Goal: Task Accomplishment & Management: Use online tool/utility

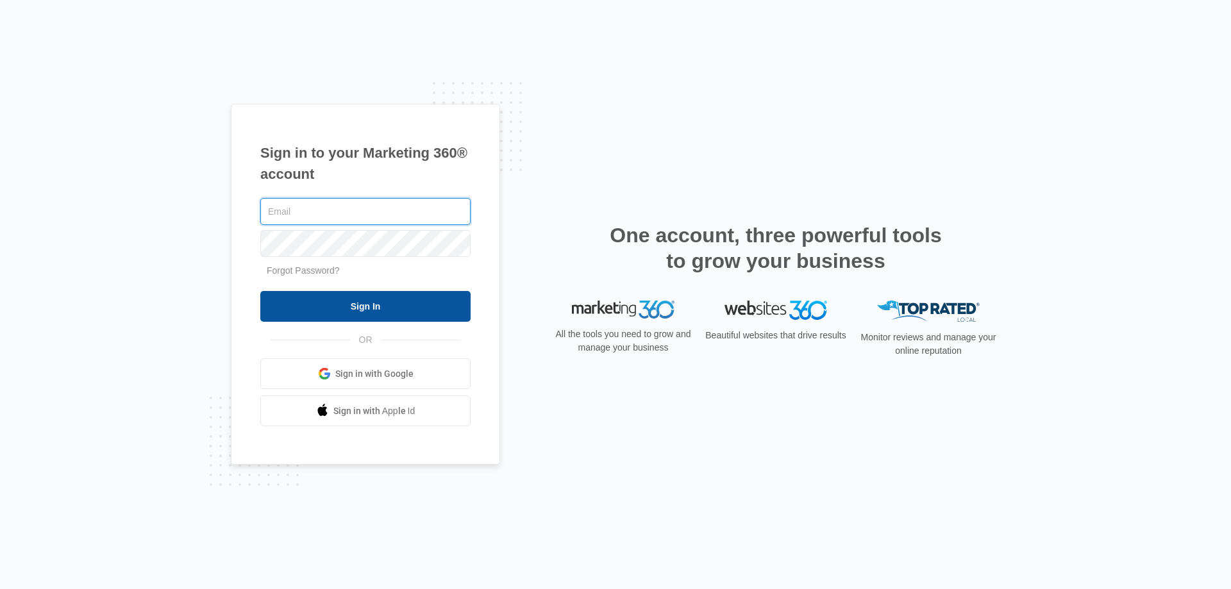
type input "[EMAIL_ADDRESS][DOMAIN_NAME]"
click at [419, 308] on input "Sign In" at bounding box center [365, 306] width 210 height 31
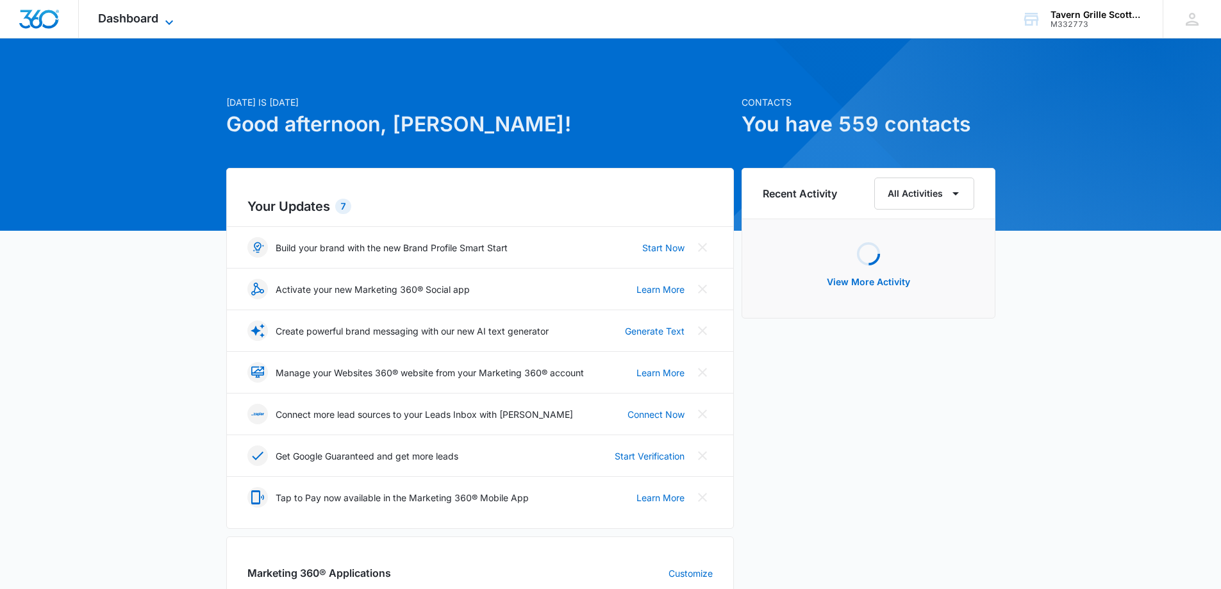
click at [156, 24] on span "Dashboard" at bounding box center [128, 18] width 60 height 13
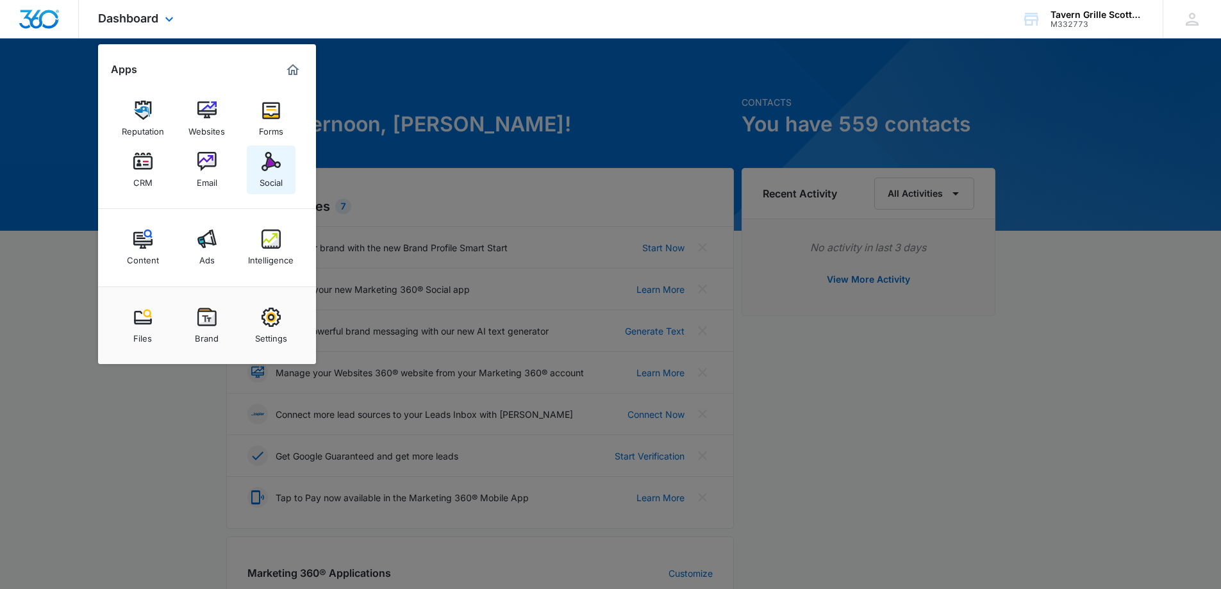
click at [260, 163] on link "Social" at bounding box center [271, 170] width 49 height 49
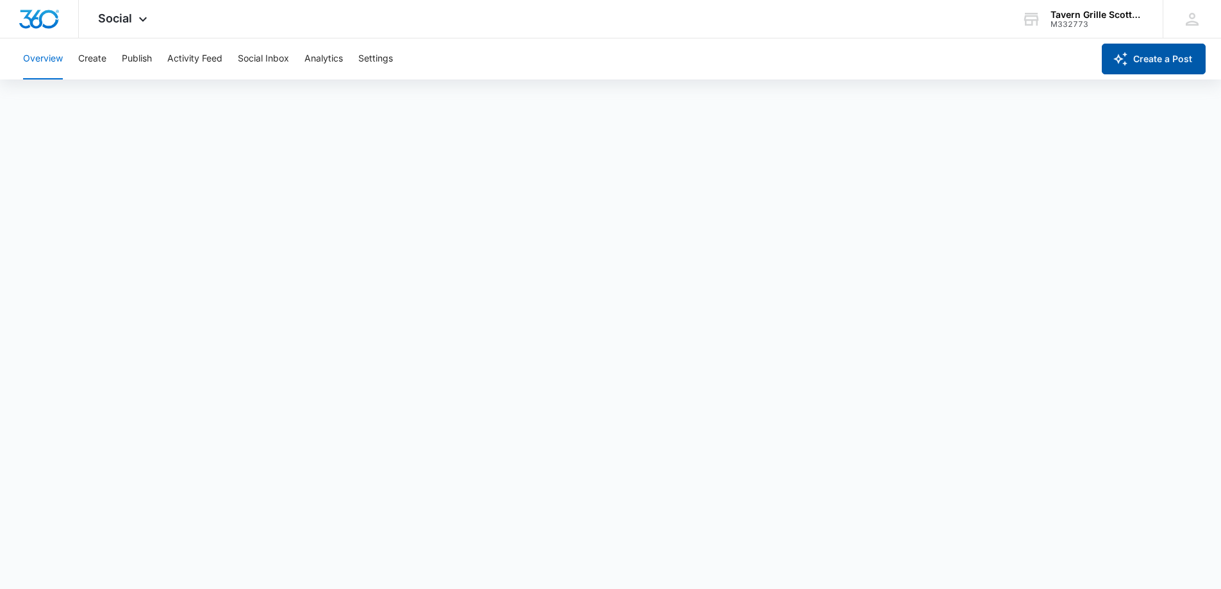
click at [1118, 65] on icon "button" at bounding box center [1120, 58] width 15 height 15
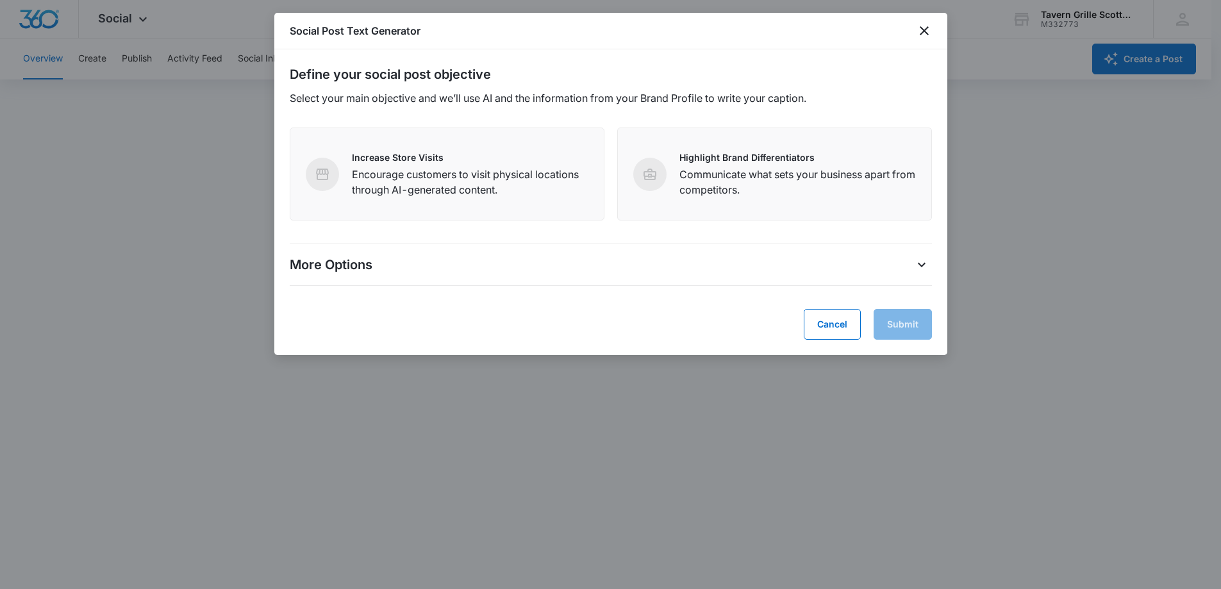
click at [542, 271] on div "More Options" at bounding box center [611, 265] width 642 height 21
click at [917, 272] on icon "More Options" at bounding box center [921, 264] width 15 height 15
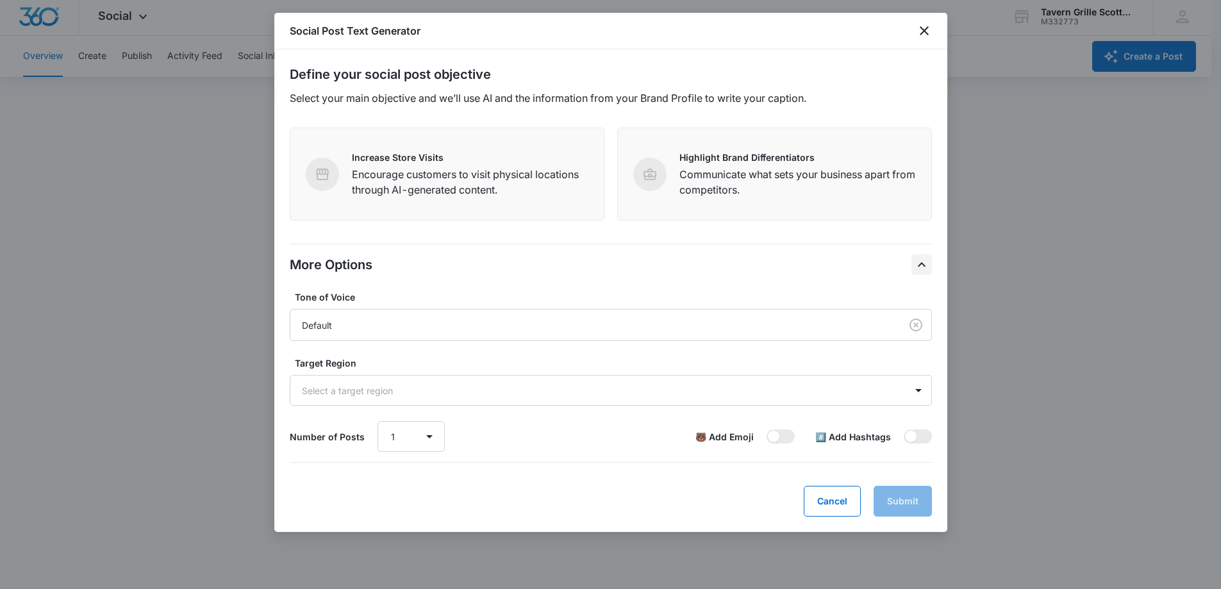
scroll to position [3, 0]
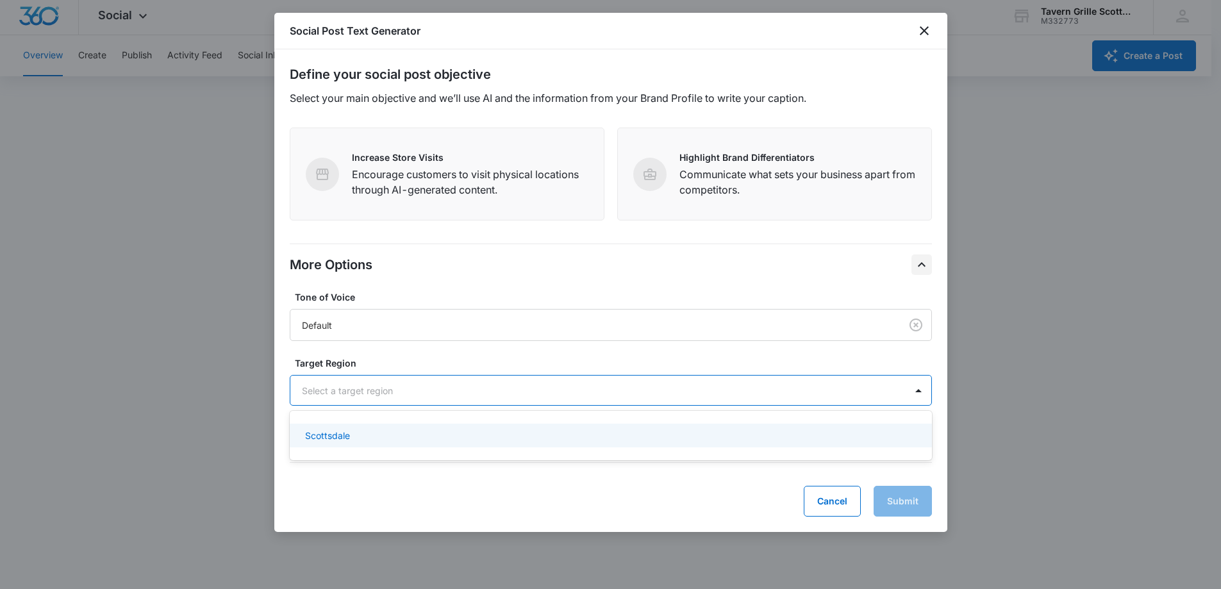
click at [499, 405] on div "Select a target region" at bounding box center [597, 390] width 615 height 29
click at [468, 436] on div "Scottsdale" at bounding box center [609, 435] width 609 height 13
click at [417, 437] on div "Scottsdale" at bounding box center [609, 437] width 609 height 15
click at [545, 531] on div "Define your social post objective Select your main objective and we’ll use AI a…" at bounding box center [610, 290] width 673 height 483
click at [419, 392] on div at bounding box center [595, 391] width 587 height 16
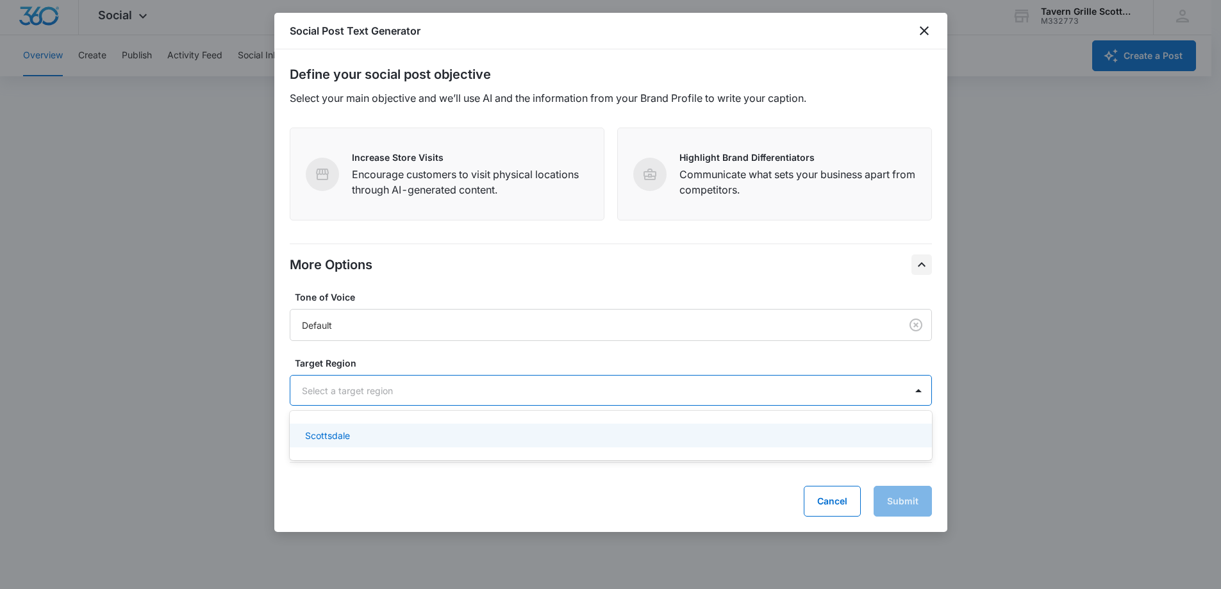
click at [368, 443] on div "Scottsdale" at bounding box center [611, 436] width 642 height 24
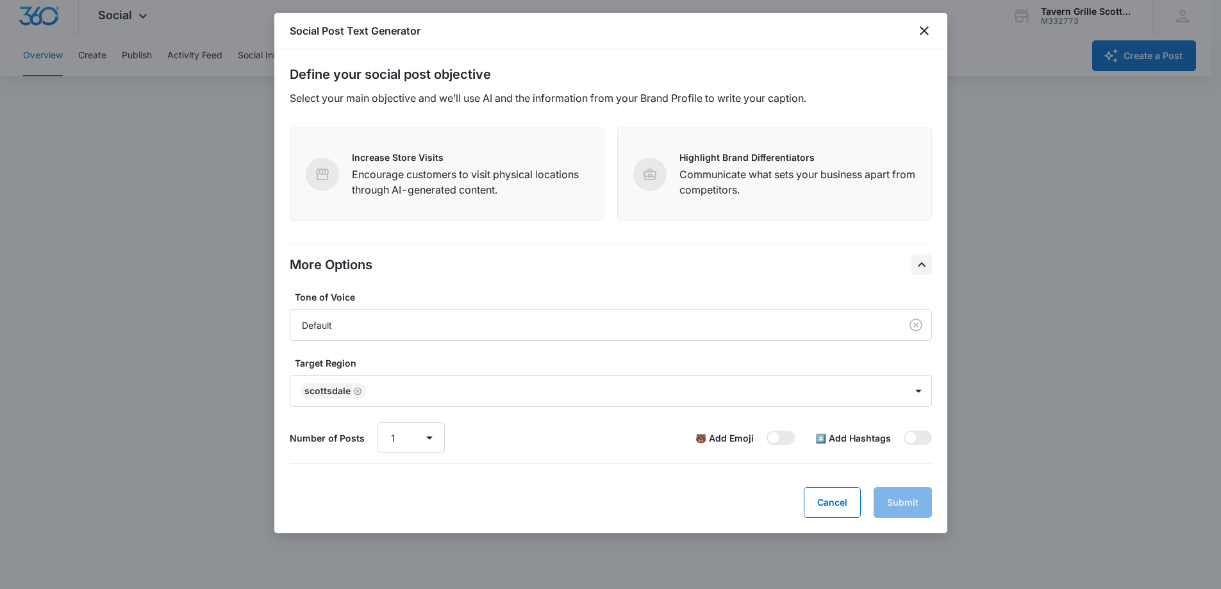
click at [362, 475] on form "Define your social post objective Select your main objective and we’ll use AI a…" at bounding box center [611, 291] width 642 height 453
click at [773, 437] on span at bounding box center [774, 438] width 12 height 12
click at [767, 431] on input "checkbox" at bounding box center [766, 430] width 1 height 1
checkbox input "true"
drag, startPoint x: 932, startPoint y: 437, endPoint x: 924, endPoint y: 438, distance: 7.2
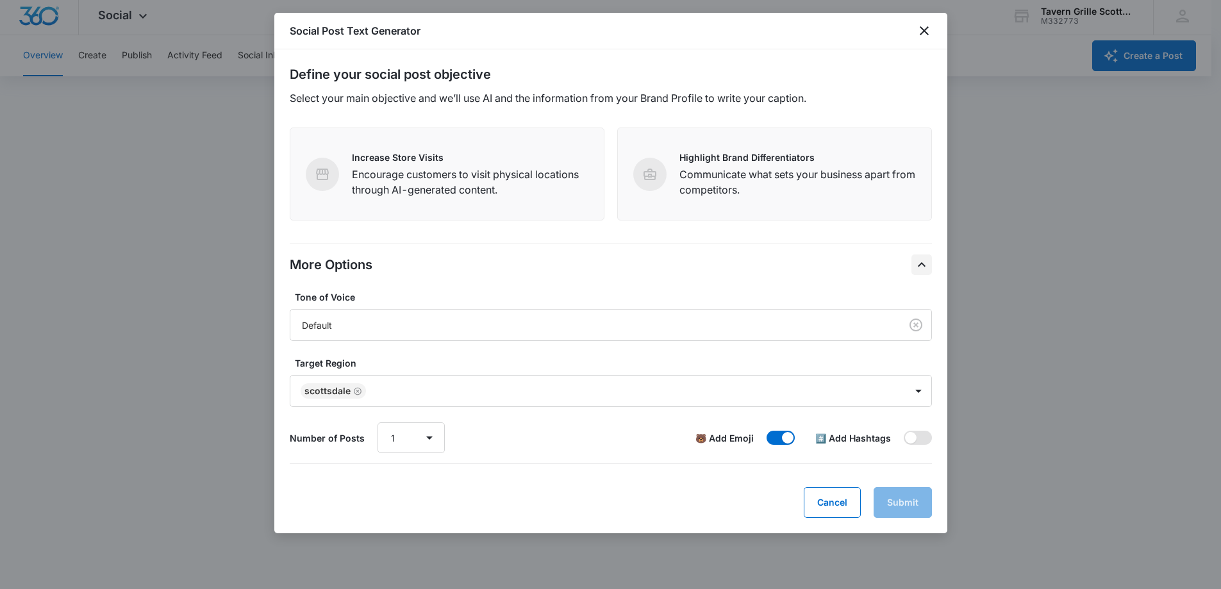
click at [929, 437] on span at bounding box center [918, 438] width 28 height 14
click at [904, 431] on input "checkbox" at bounding box center [903, 430] width 1 height 1
click at [922, 438] on span at bounding box center [925, 438] width 12 height 12
click at [904, 431] on input "checkbox" at bounding box center [903, 430] width 1 height 1
click at [925, 429] on div "#️⃣ Add Hashtags" at bounding box center [873, 437] width 117 height 31
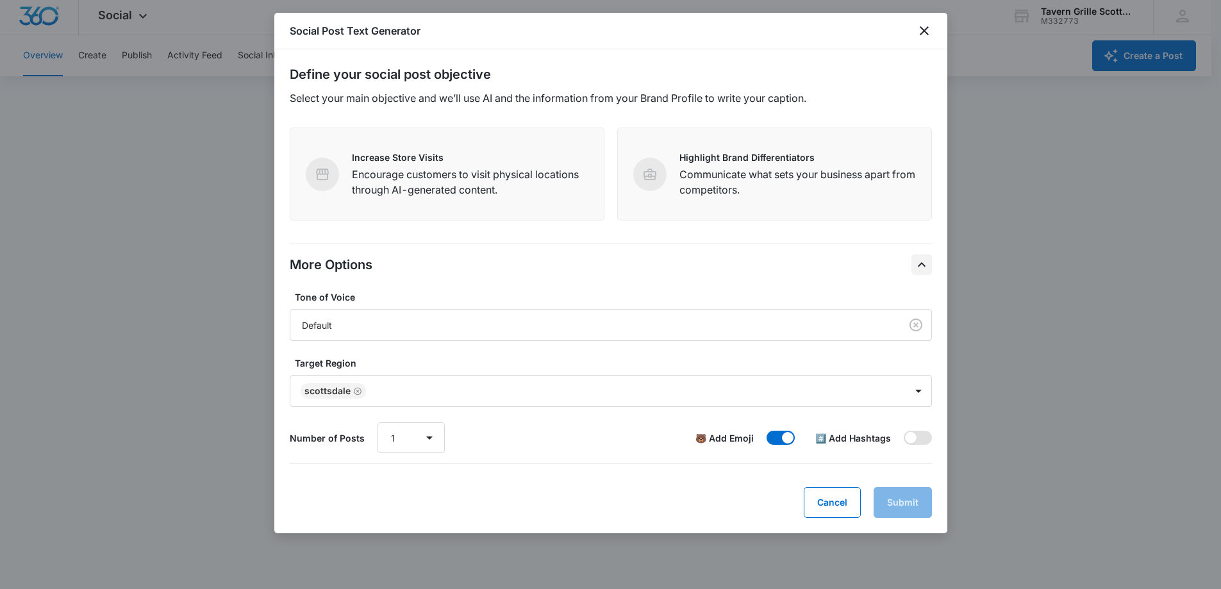
click at [918, 439] on span at bounding box center [918, 438] width 28 height 14
click at [904, 431] on input "checkbox" at bounding box center [903, 430] width 1 height 1
checkbox input "true"
click at [898, 495] on div "Cancel Submit" at bounding box center [611, 502] width 642 height 31
click at [861, 174] on p "Communicate what sets your business apart from competitors." at bounding box center [798, 182] width 237 height 31
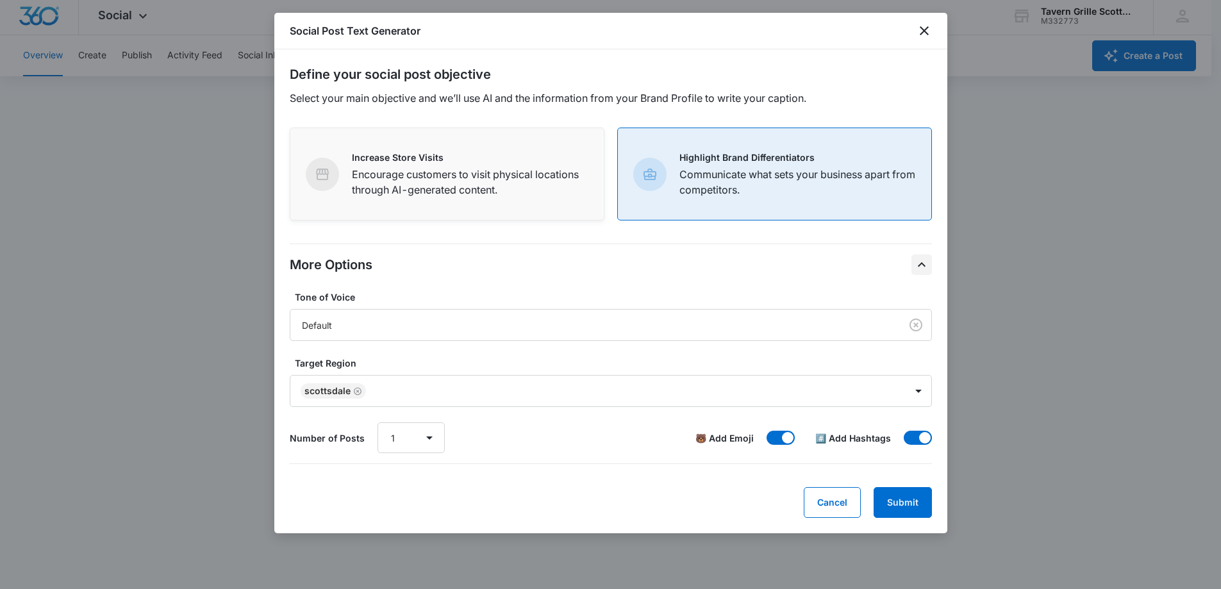
click at [569, 195] on p "Encourage customers to visit physical locations through AI-generated content." at bounding box center [470, 182] width 237 height 31
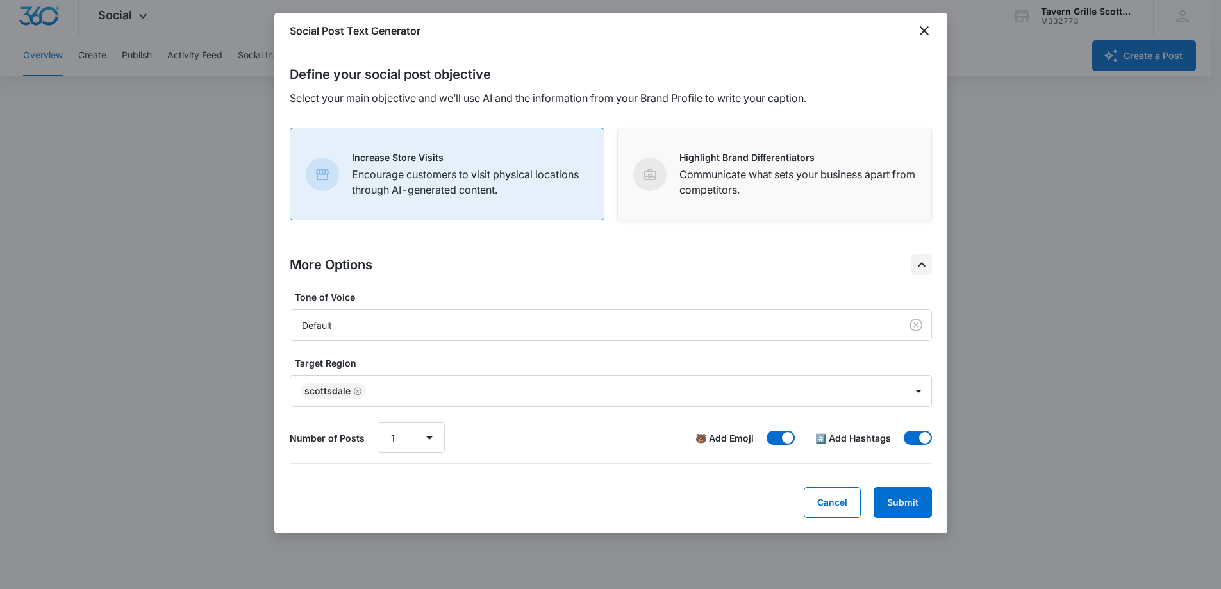
click at [802, 185] on p "Communicate what sets your business apart from competitors." at bounding box center [798, 182] width 237 height 31
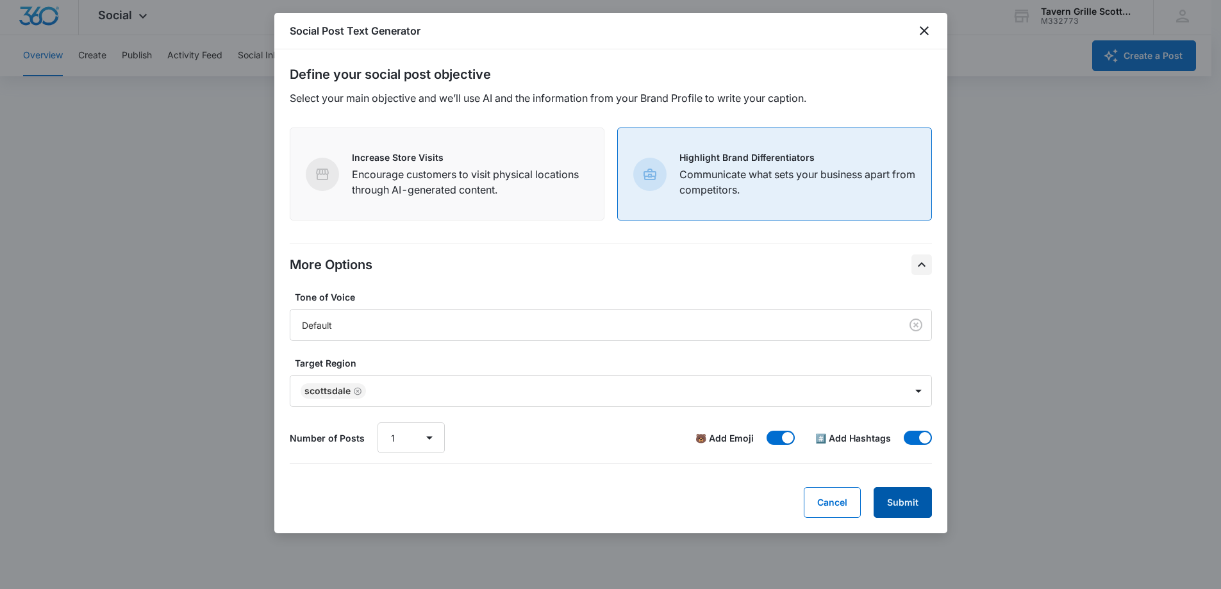
click at [886, 503] on button "Submit" at bounding box center [903, 502] width 58 height 31
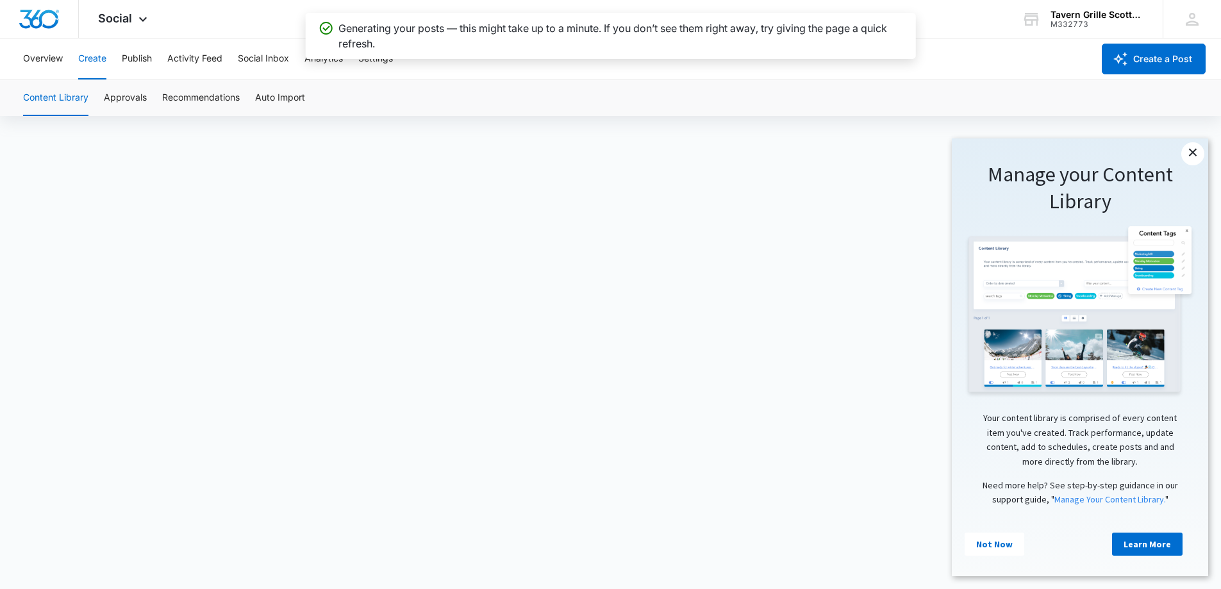
click at [1195, 160] on link "×" at bounding box center [1193, 153] width 23 height 23
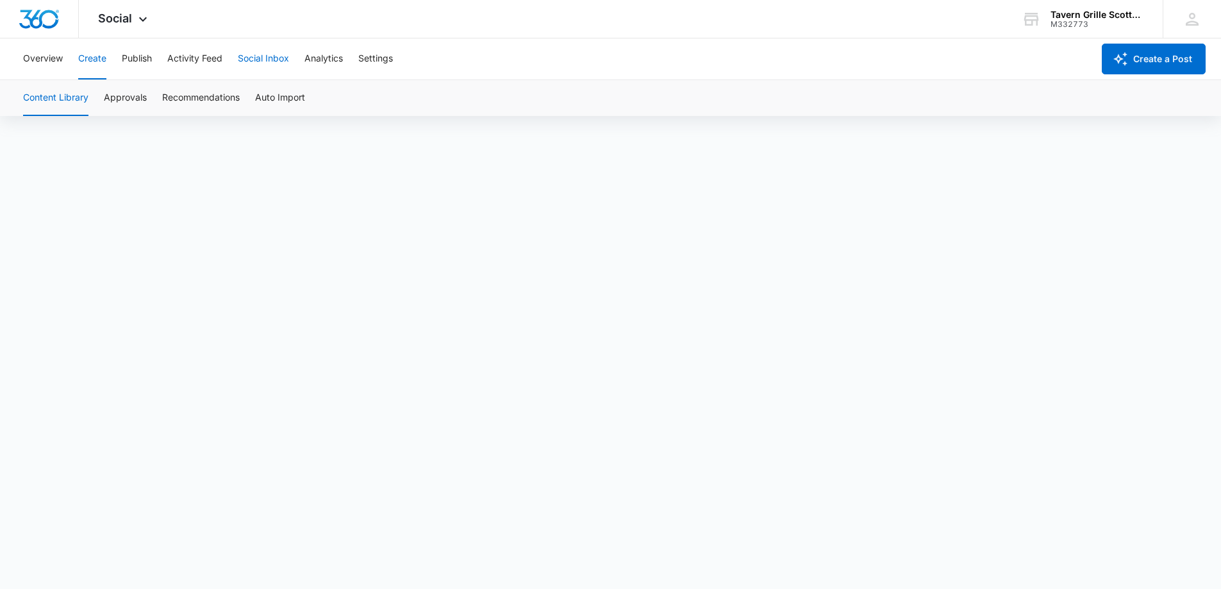
click at [260, 61] on button "Social Inbox" at bounding box center [263, 58] width 51 height 41
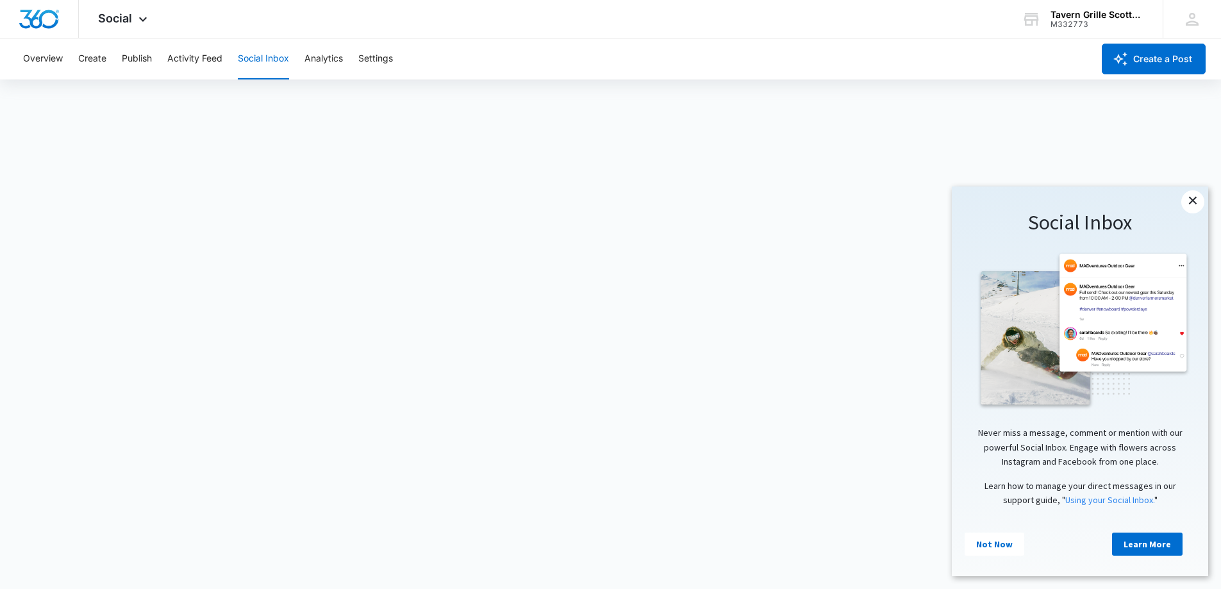
click at [1196, 205] on link "×" at bounding box center [1193, 201] width 23 height 23
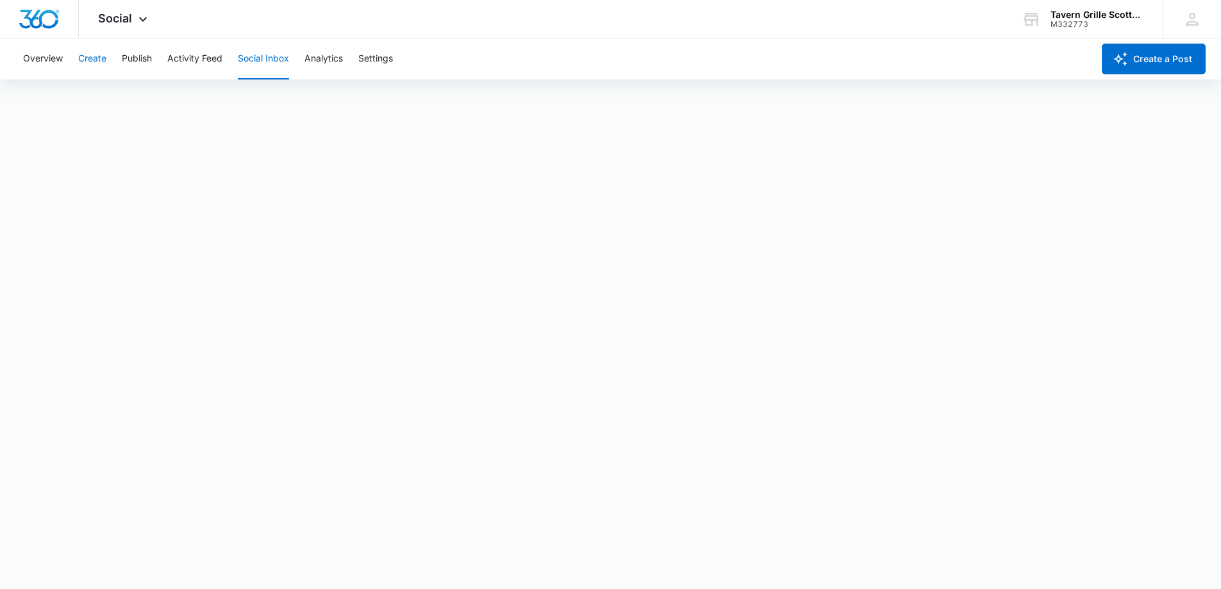
click at [83, 56] on button "Create" at bounding box center [92, 58] width 28 height 41
click at [759, 79] on div "Overview Create Publish Activity Feed Social Inbox Analytics Settings" at bounding box center [554, 58] width 1078 height 41
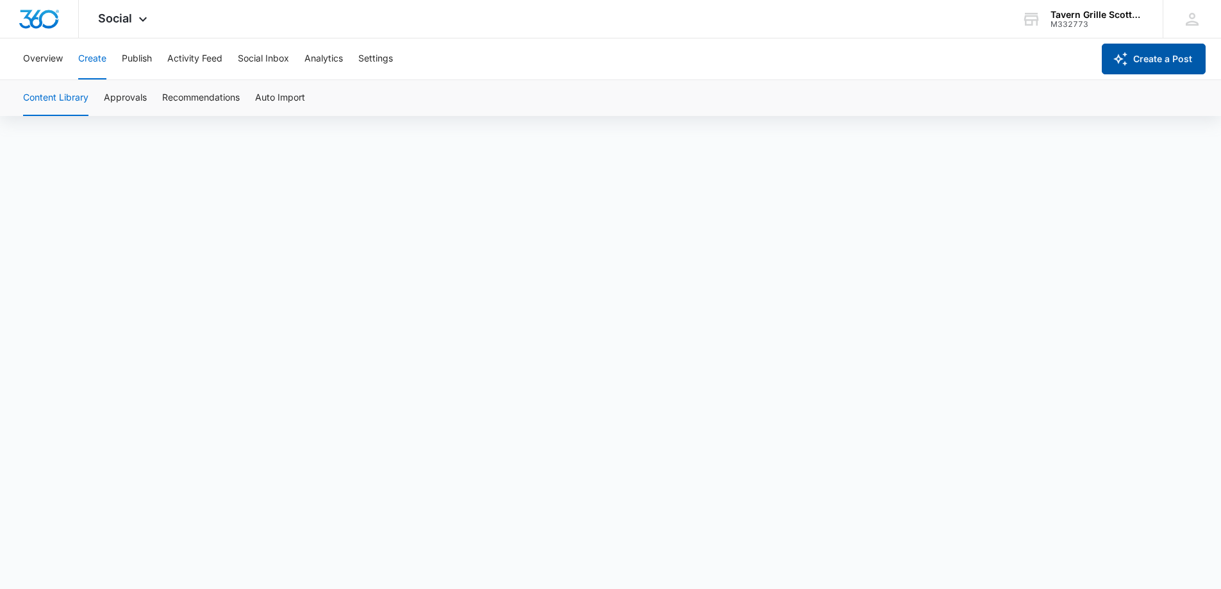
click at [1170, 57] on button "Create a Post" at bounding box center [1154, 59] width 104 height 31
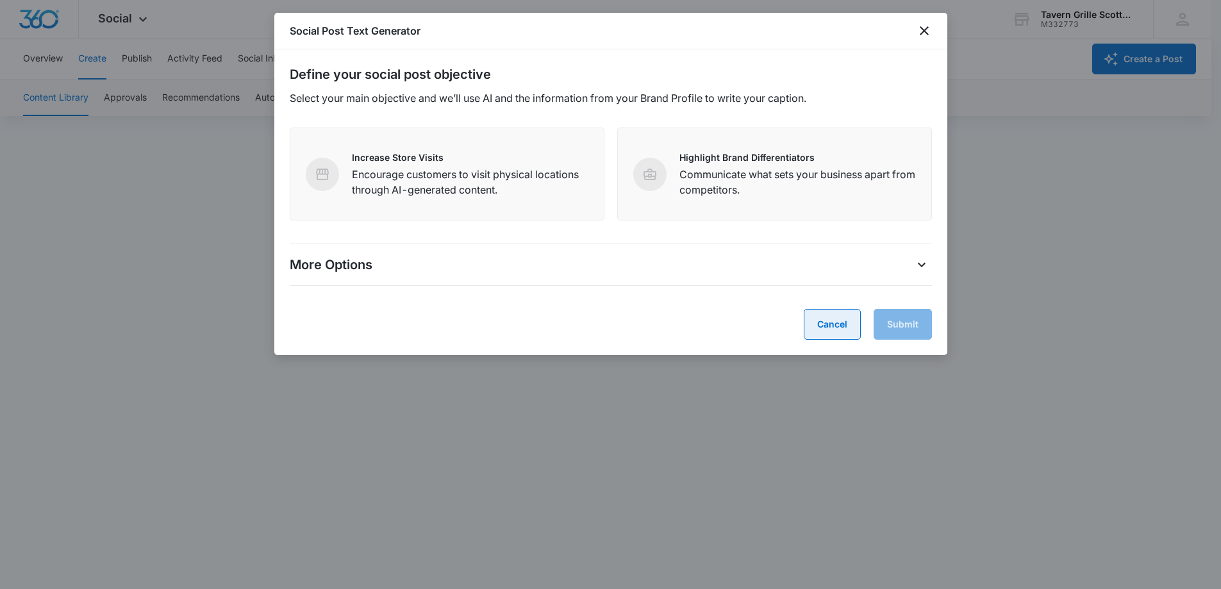
click at [811, 324] on button "Cancel" at bounding box center [832, 324] width 57 height 31
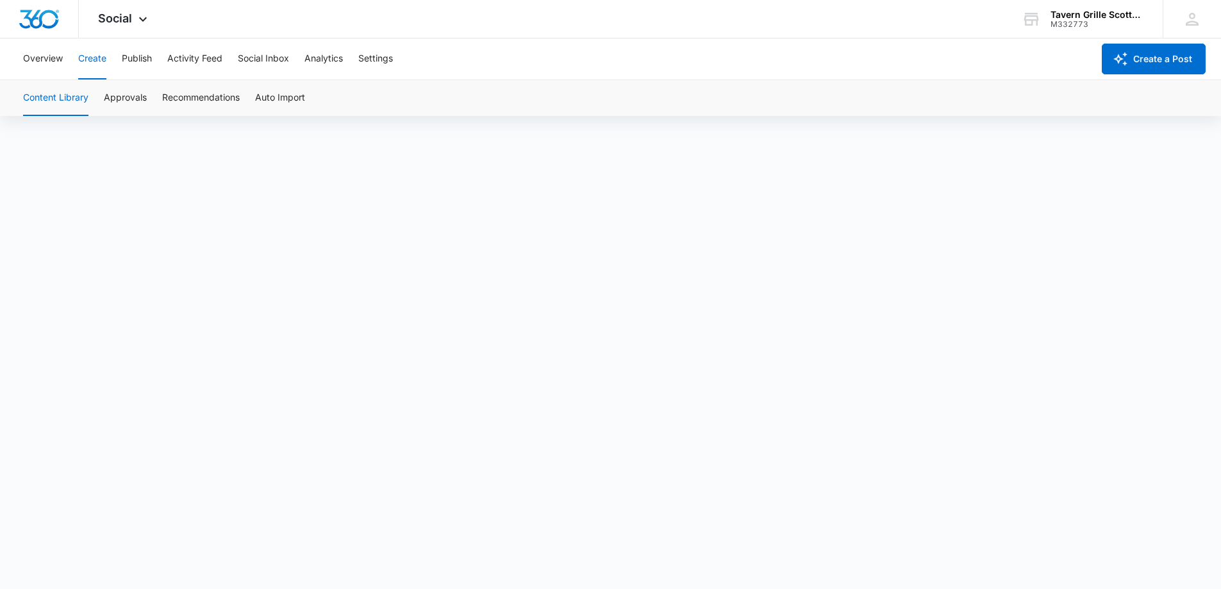
click at [500, 48] on div "Overview Create Publish Activity Feed Social Inbox Analytics Settings" at bounding box center [554, 58] width 1078 height 41
click at [376, 89] on div "Content Library Approvals Recommendations Auto Import" at bounding box center [610, 98] width 1191 height 36
click at [44, 56] on button "Overview" at bounding box center [43, 58] width 40 height 41
click at [104, 63] on button "Create" at bounding box center [92, 58] width 28 height 41
click at [1183, 56] on button "Create a Post" at bounding box center [1154, 59] width 104 height 31
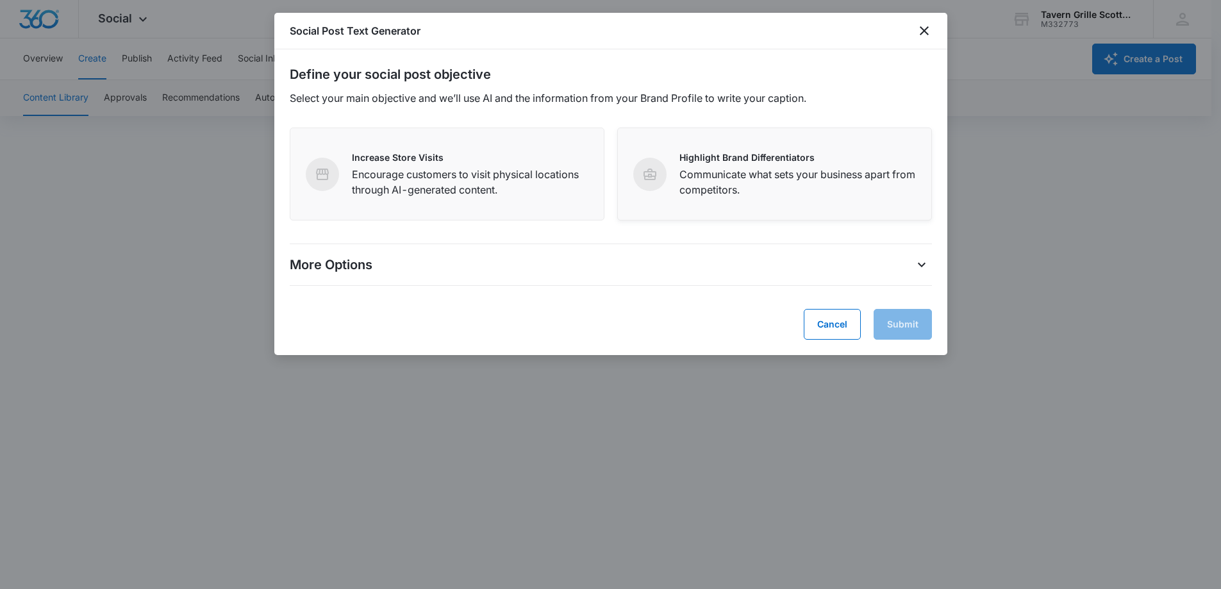
click at [764, 187] on p "Communicate what sets your business apart from competitors." at bounding box center [798, 182] width 237 height 31
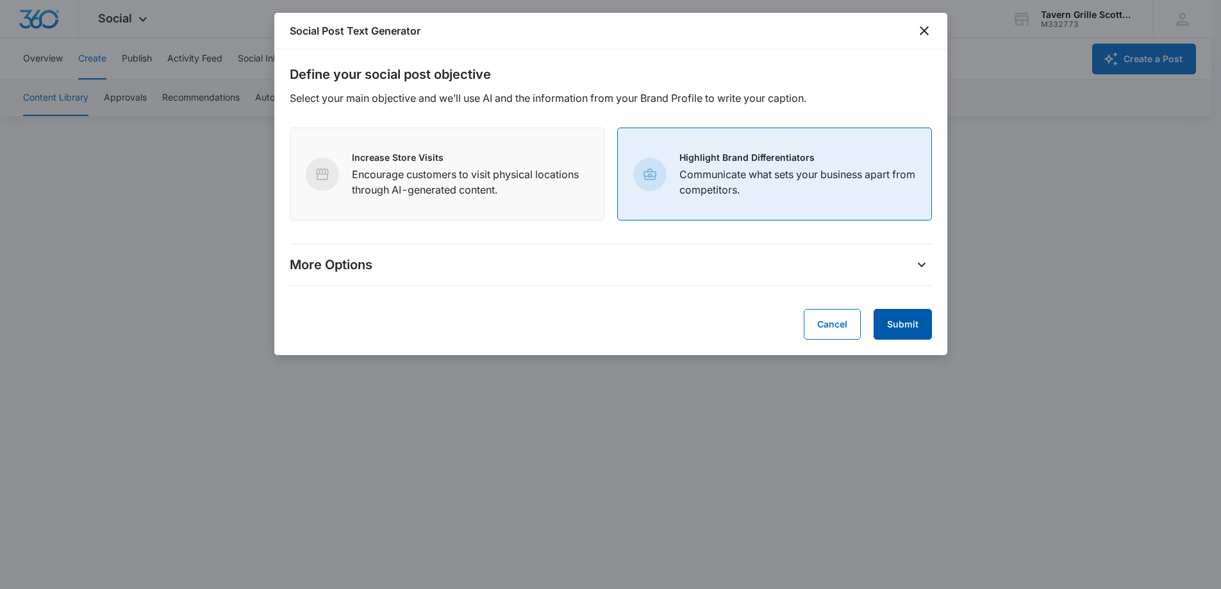
click at [926, 328] on button "Submit" at bounding box center [903, 324] width 58 height 31
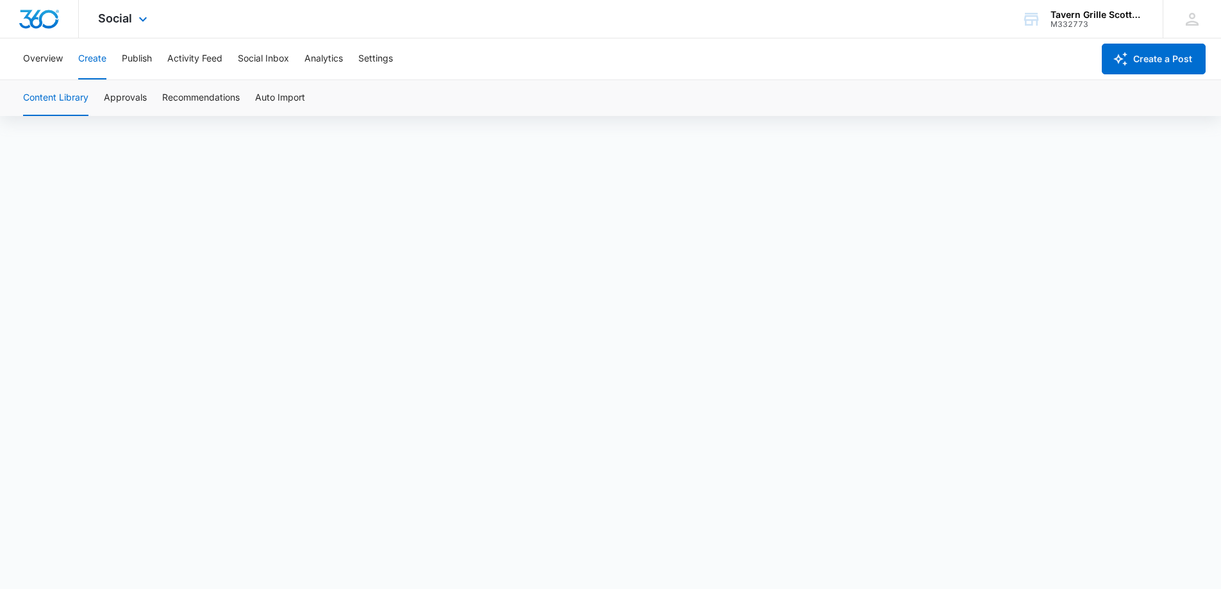
click at [93, 9] on div "Social Apps Reputation Websites Forms CRM Email Social Content Ads Intelligence…" at bounding box center [124, 19] width 91 height 38
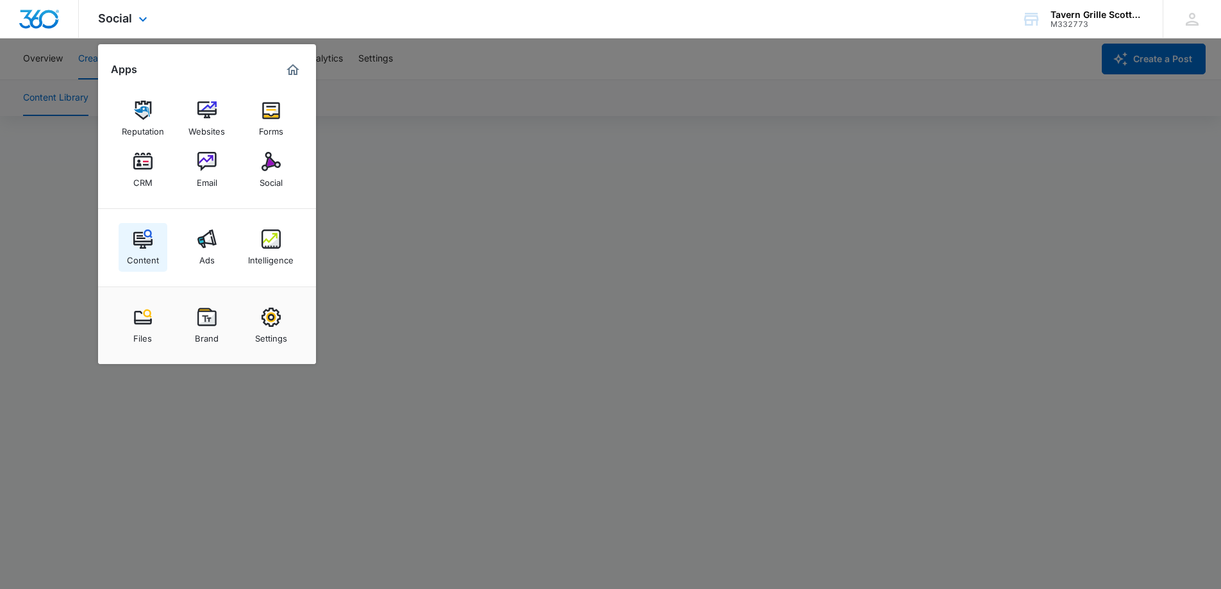
click at [148, 230] on img at bounding box center [142, 239] width 19 height 19
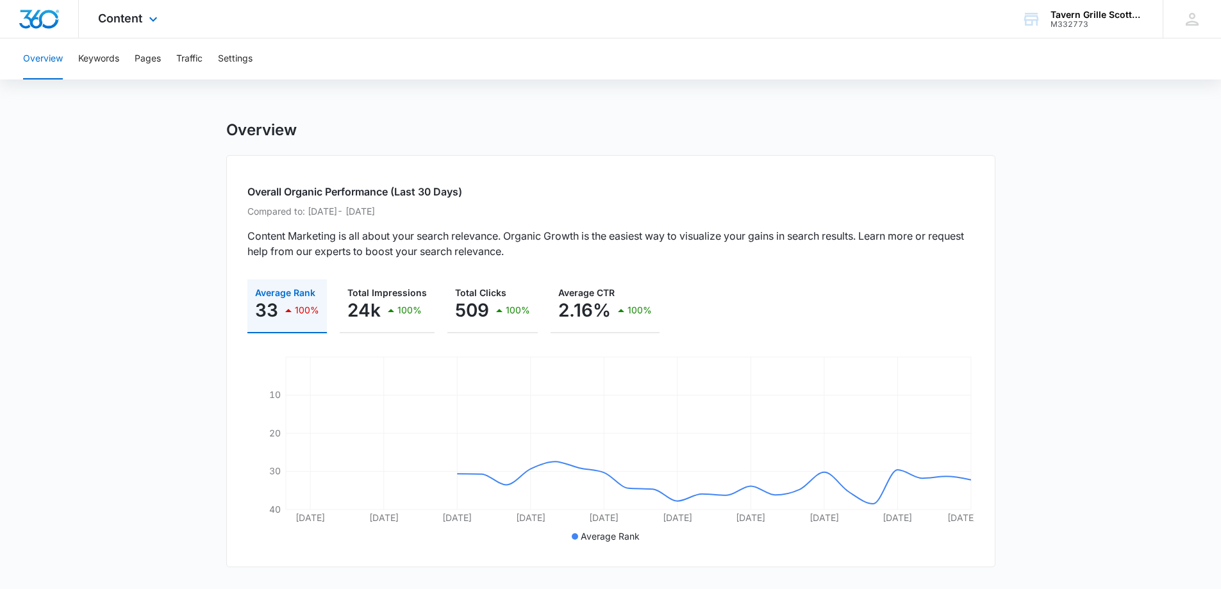
click at [97, 18] on div "Content Apps Reputation Websites Forms CRM Email Social Content Ads Intelligenc…" at bounding box center [129, 19] width 101 height 38
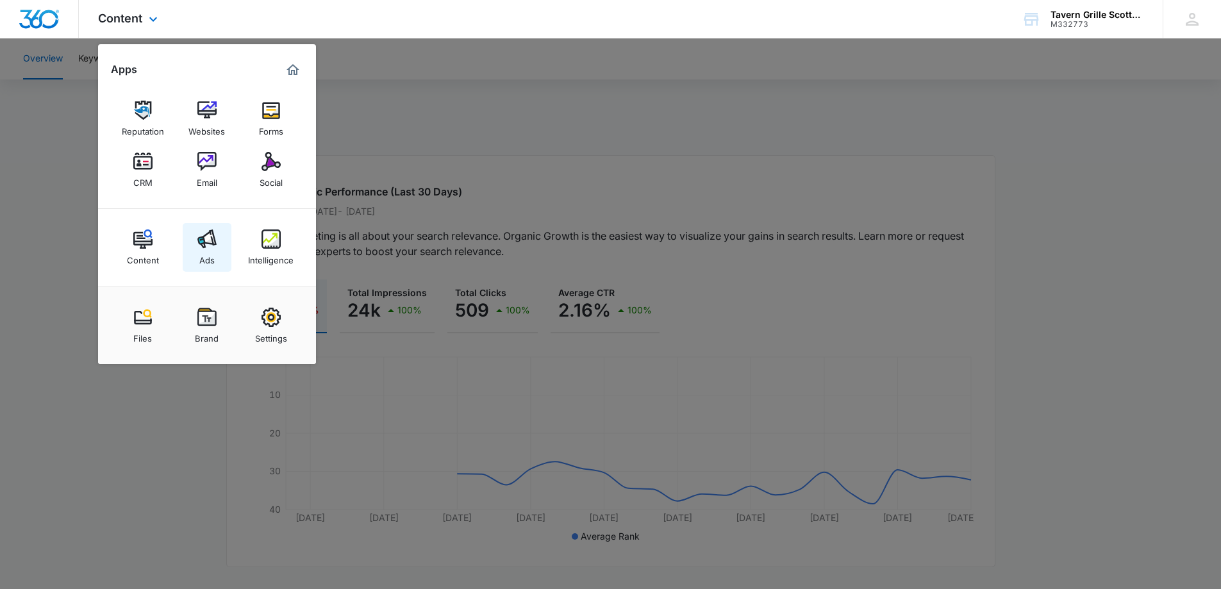
click at [203, 249] on div "Ads" at bounding box center [206, 257] width 15 height 17
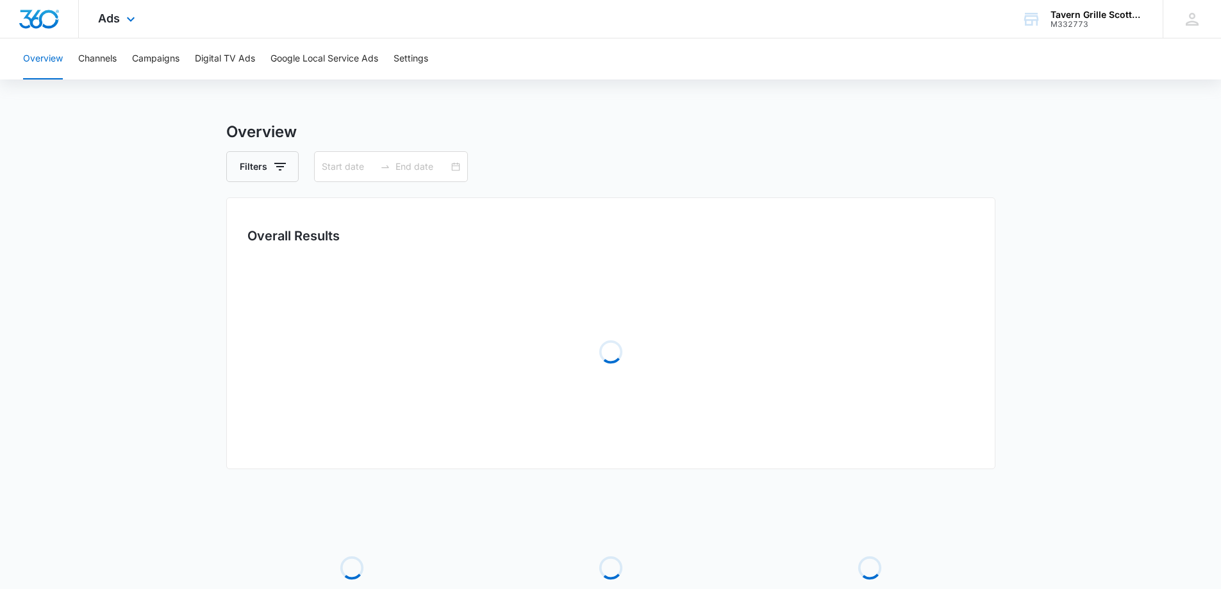
type input "[DATE]"
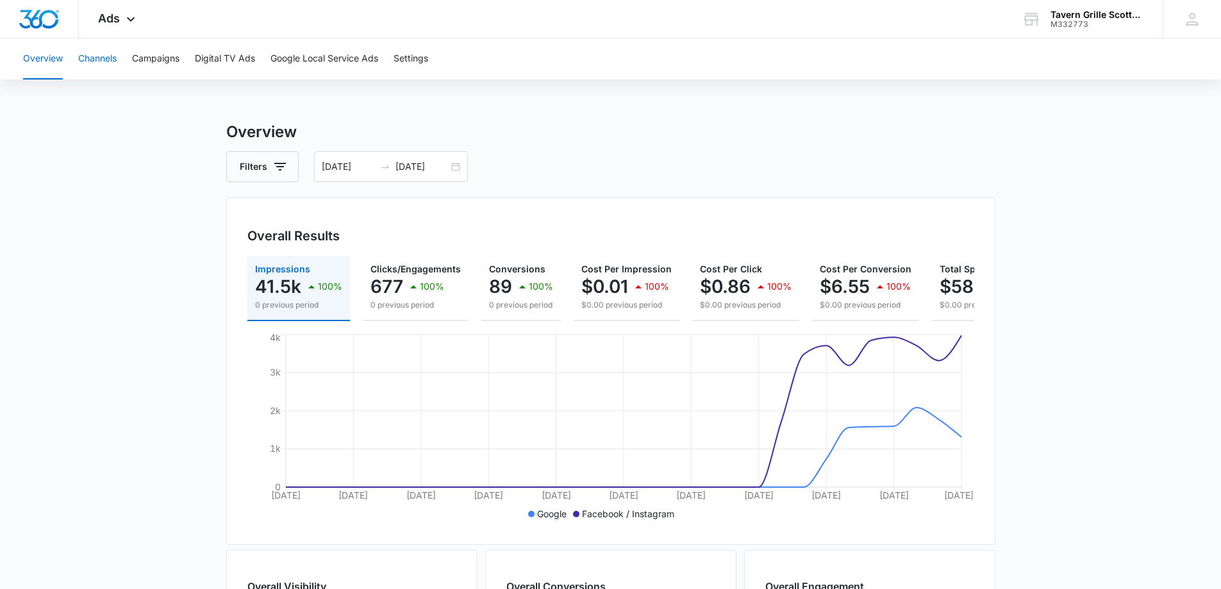
click at [108, 62] on button "Channels" at bounding box center [97, 58] width 38 height 41
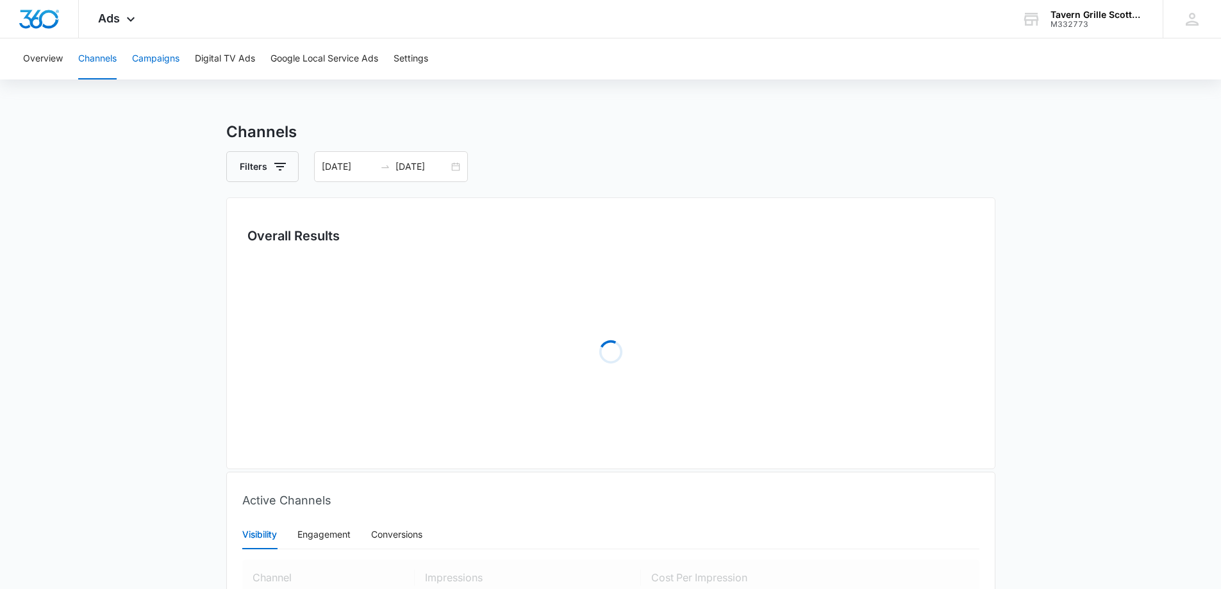
click at [161, 65] on button "Campaigns" at bounding box center [155, 58] width 47 height 41
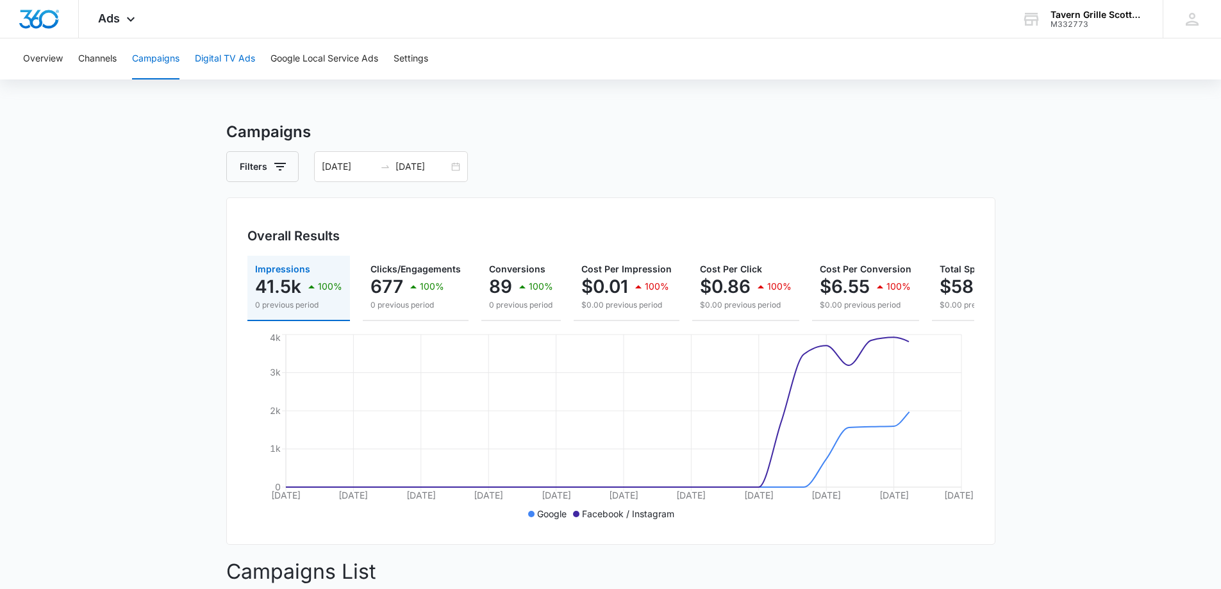
click at [248, 70] on button "Digital TV Ads" at bounding box center [225, 58] width 60 height 41
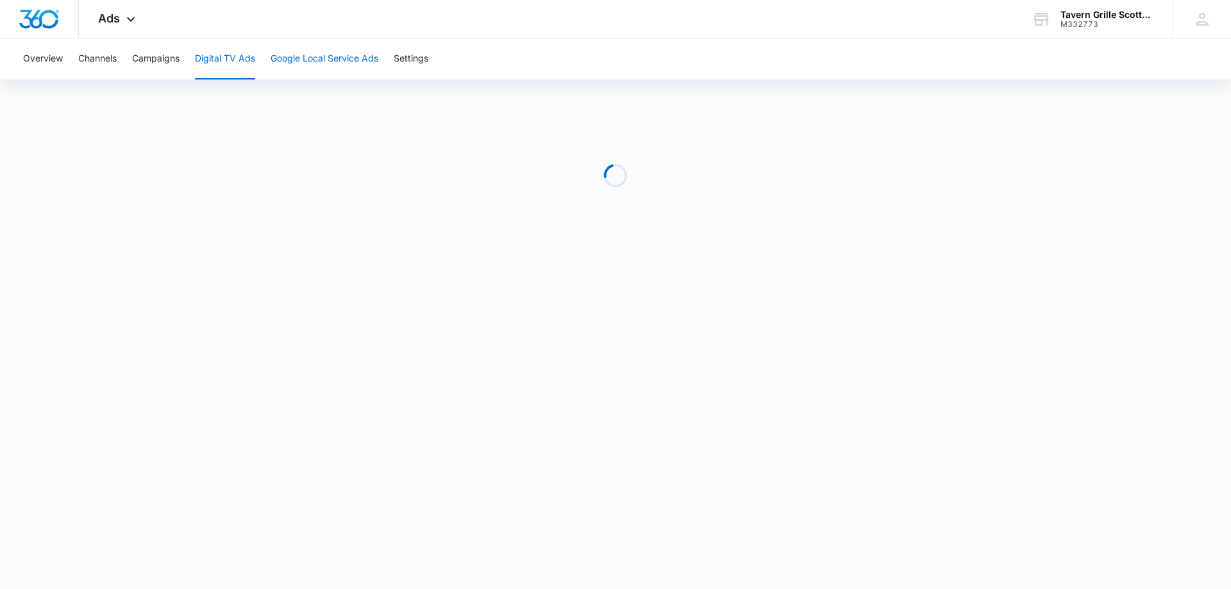
click at [312, 63] on button "Google Local Service Ads" at bounding box center [325, 58] width 108 height 41
click at [108, 26] on div "Ads Apps Reputation Websites Forms CRM Email Social Content Ads Intelligence Fi…" at bounding box center [118, 19] width 79 height 38
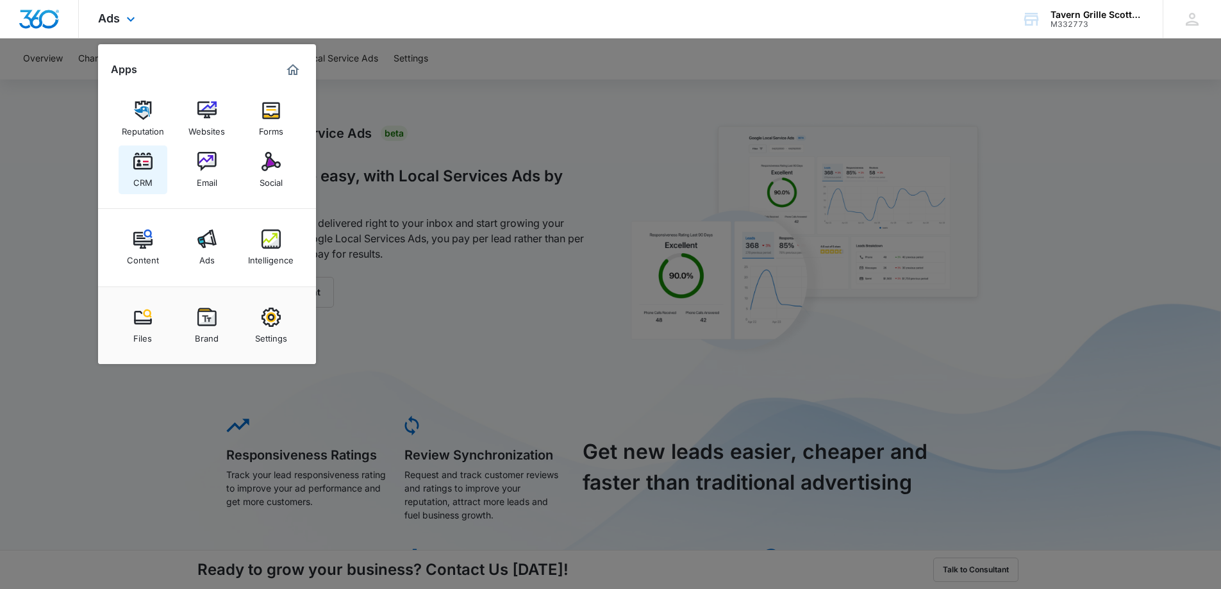
click at [164, 156] on link "CRM" at bounding box center [143, 170] width 49 height 49
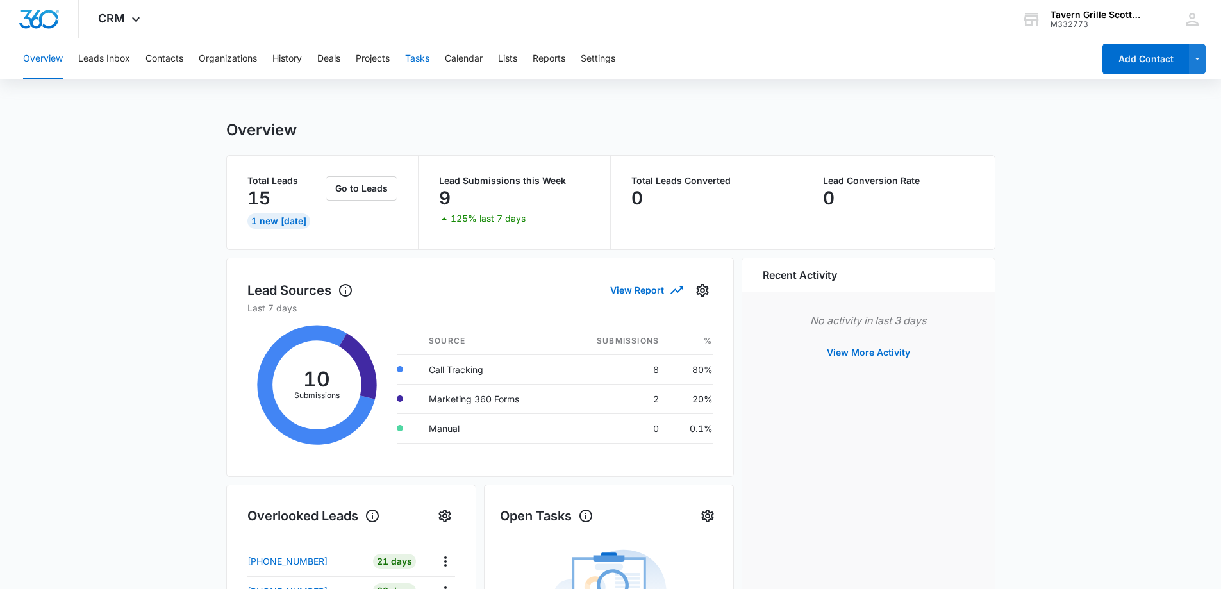
click at [419, 63] on button "Tasks" at bounding box center [417, 58] width 24 height 41
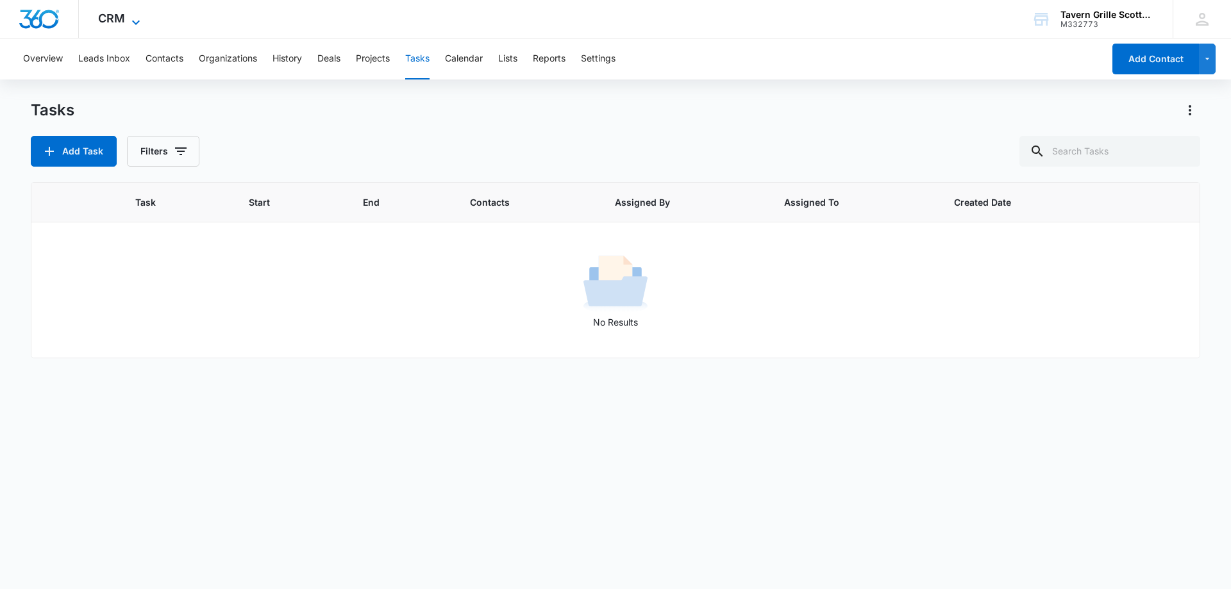
click at [101, 21] on span "CRM" at bounding box center [111, 18] width 27 height 13
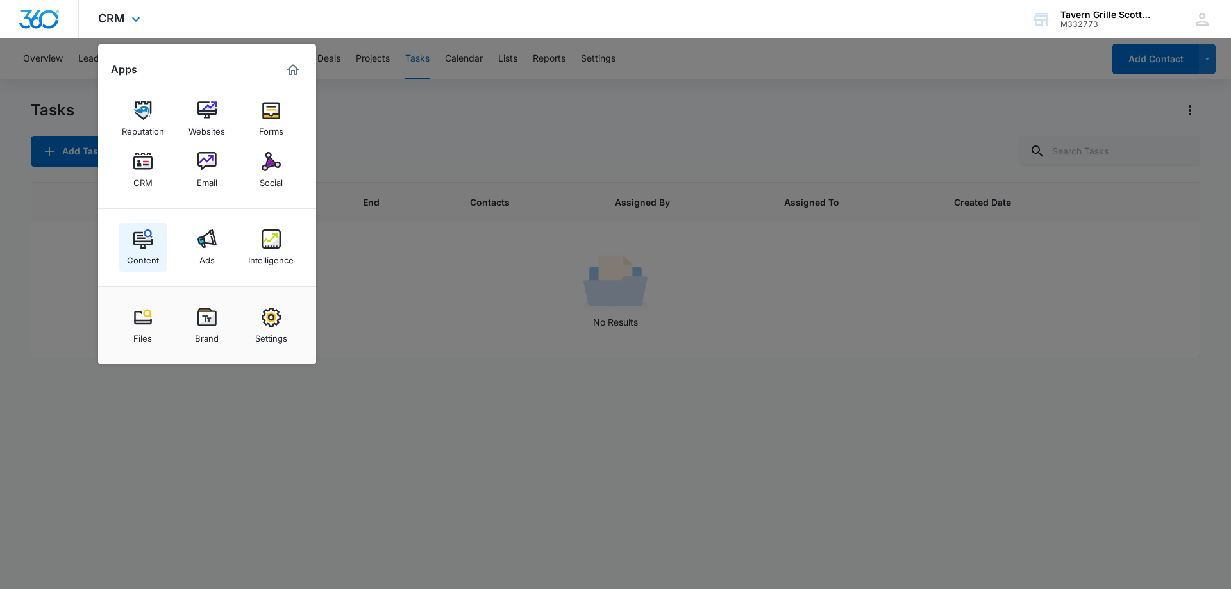
click at [149, 238] on img at bounding box center [142, 239] width 19 height 19
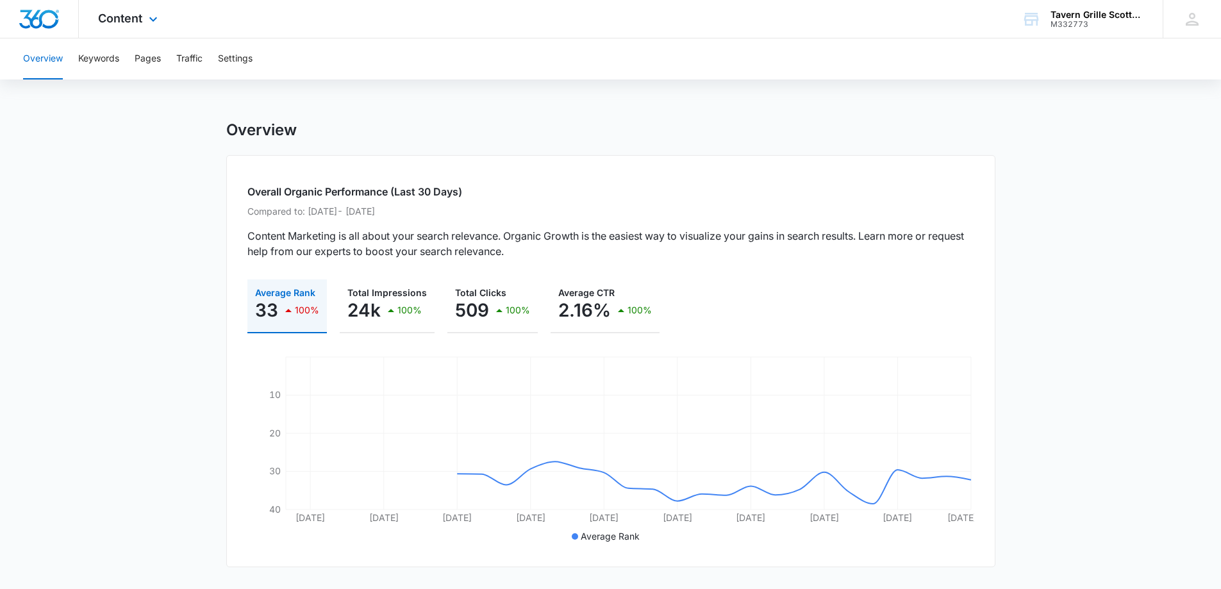
click at [118, 28] on div "Content Apps Reputation Websites Forms CRM Email Social Content Ads Intelligenc…" at bounding box center [129, 19] width 101 height 38
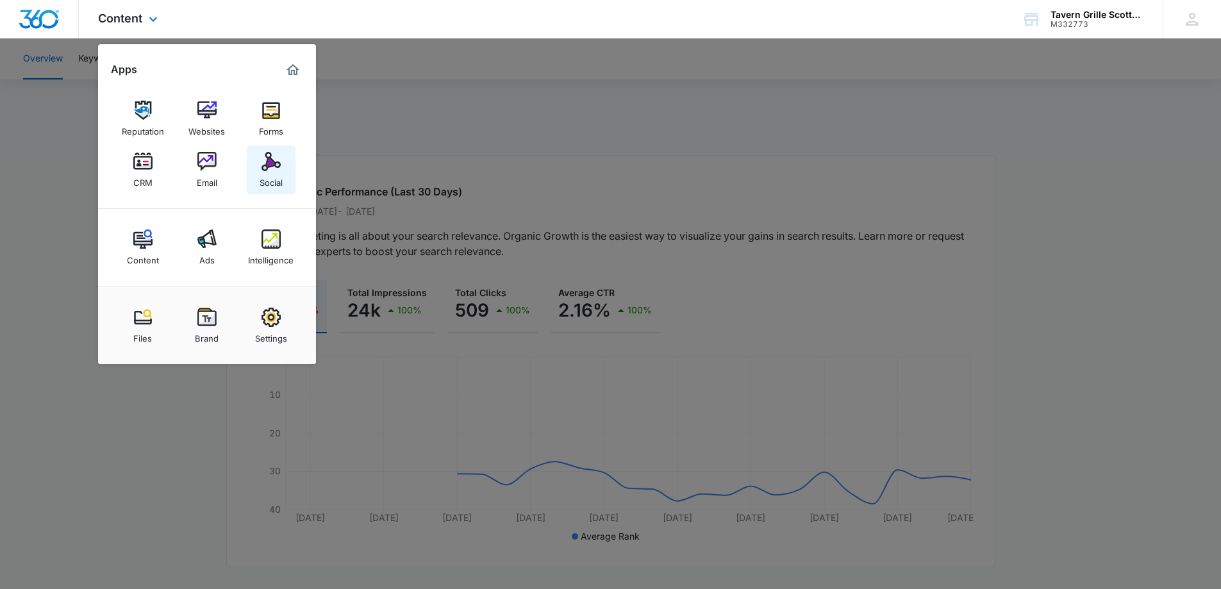
click at [274, 166] on img at bounding box center [271, 161] width 19 height 19
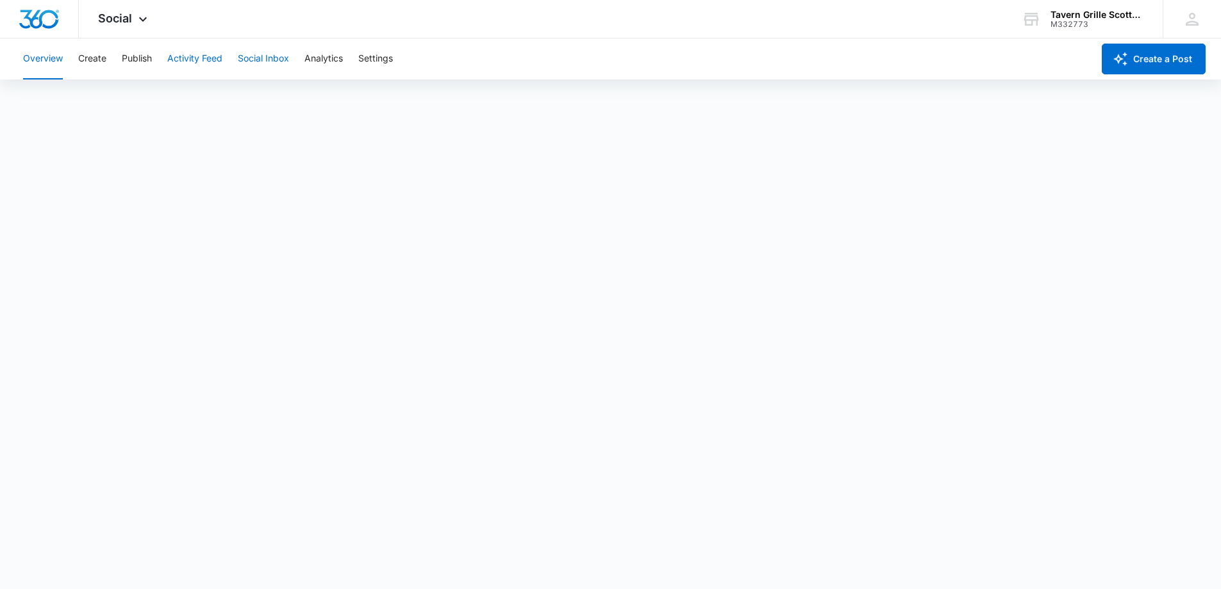
click at [253, 60] on button "Social Inbox" at bounding box center [263, 58] width 51 height 41
click at [196, 62] on button "Activity Feed" at bounding box center [194, 58] width 55 height 41
click at [132, 62] on button "Publish" at bounding box center [137, 58] width 30 height 41
click at [94, 59] on button "Create" at bounding box center [92, 58] width 28 height 41
click at [222, 60] on button "Activity Feed" at bounding box center [194, 58] width 55 height 41
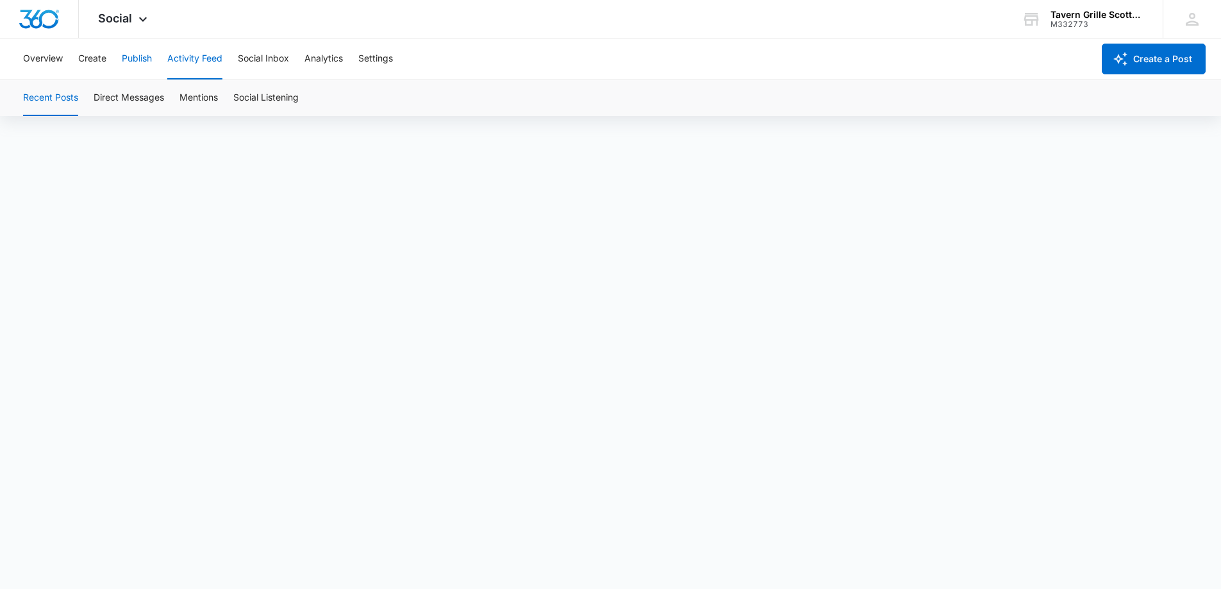
click at [131, 62] on button "Publish" at bounding box center [137, 58] width 30 height 41
click at [100, 63] on button "Create" at bounding box center [92, 58] width 28 height 41
click at [108, 92] on button "Approvals" at bounding box center [125, 98] width 43 height 36
